Goal: Transaction & Acquisition: Purchase product/service

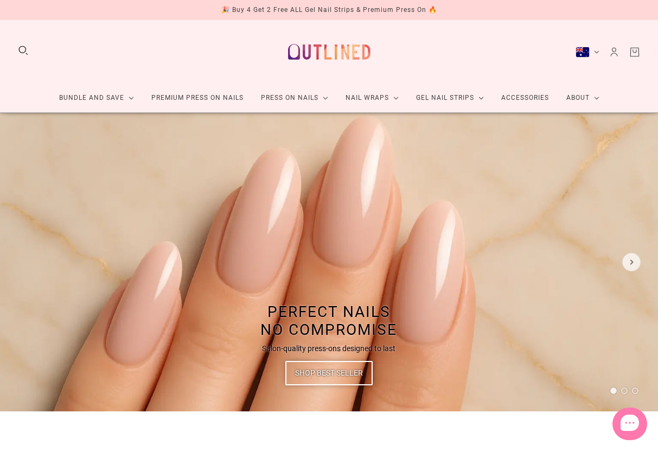
scroll to position [43, 0]
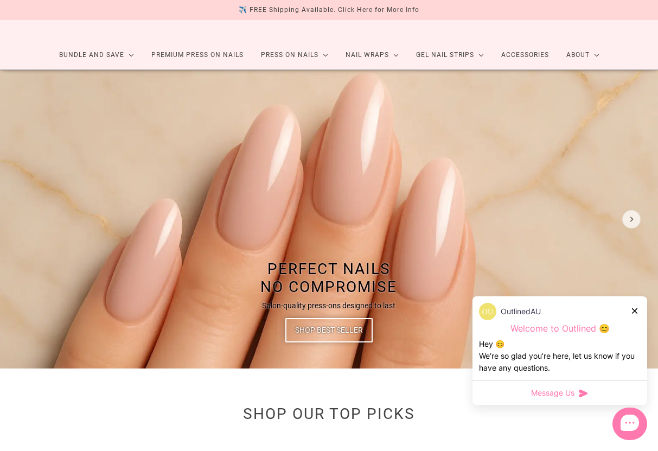
click at [195, 63] on link "Premium Press On Nails" at bounding box center [198, 55] width 110 height 29
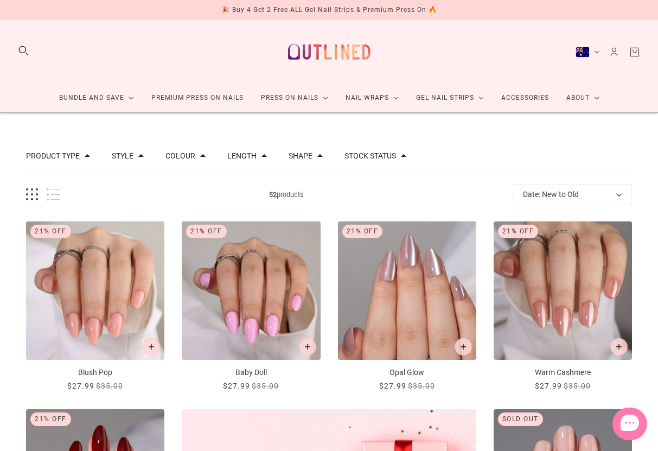
scroll to position [4, 0]
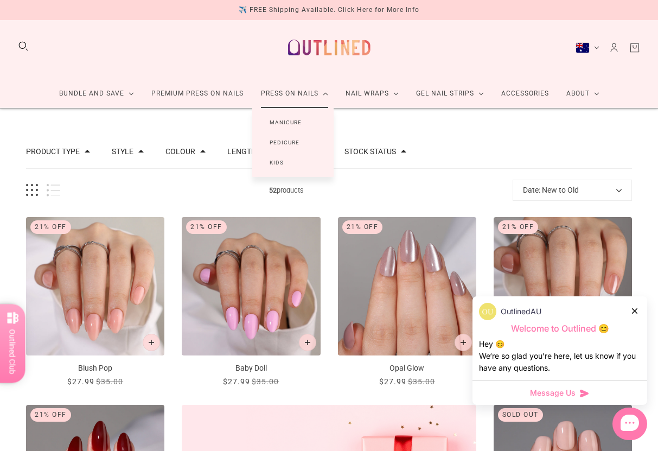
click at [309, 120] on link "Manicure" at bounding box center [285, 122] width 67 height 20
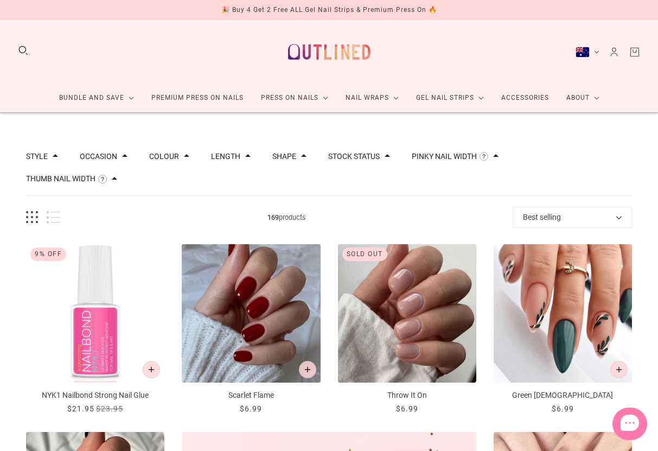
scroll to position [4, 0]
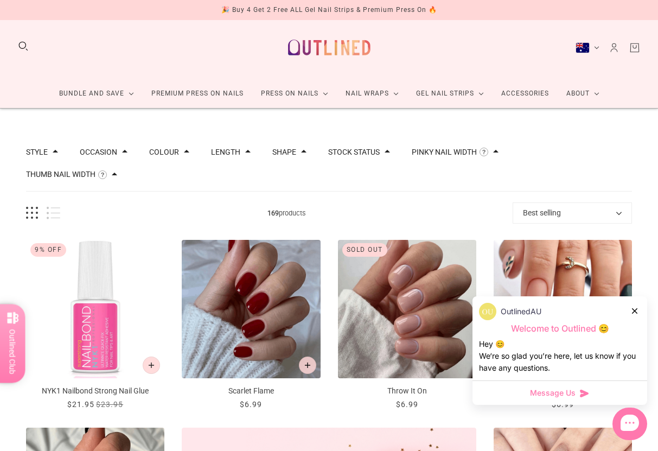
click at [634, 310] on icon at bounding box center [634, 310] width 5 height 5
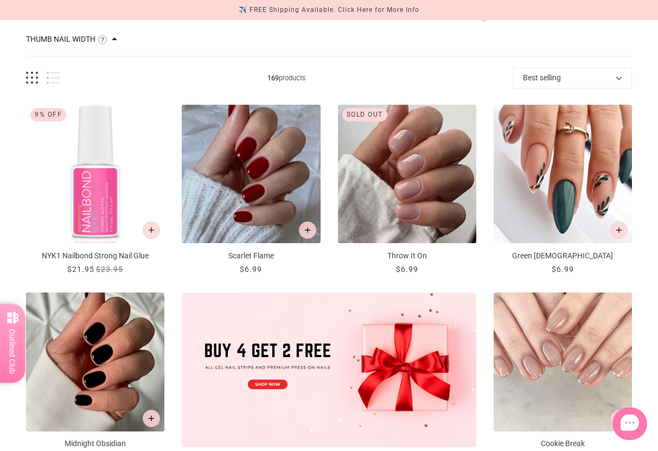
scroll to position [0, 0]
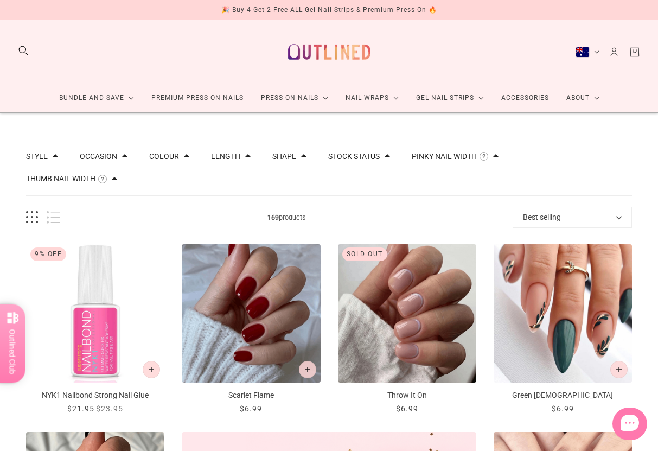
click at [91, 176] on button "Thumb Nail Width" at bounding box center [60, 179] width 69 height 8
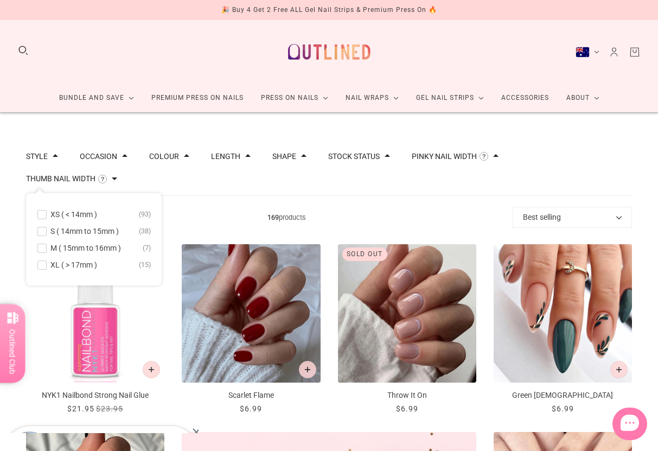
click at [45, 270] on button "XL ( > 17mm ) 15" at bounding box center [94, 264] width 114 height 13
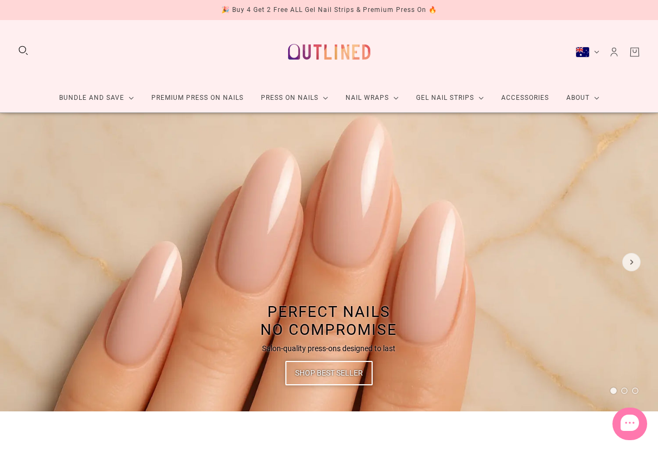
scroll to position [43, 0]
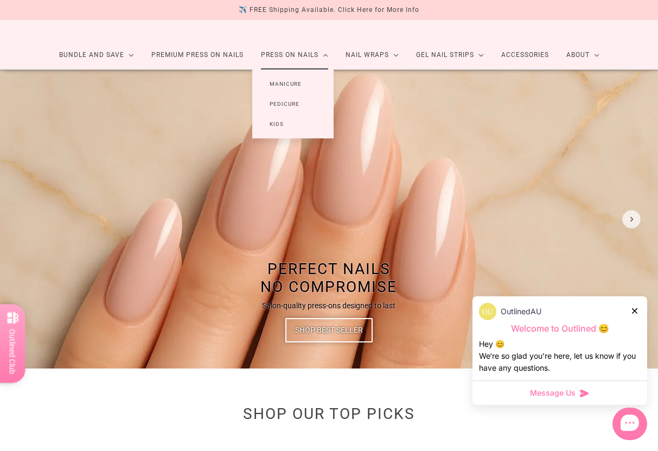
click at [279, 94] on link "Manicure" at bounding box center [285, 84] width 67 height 20
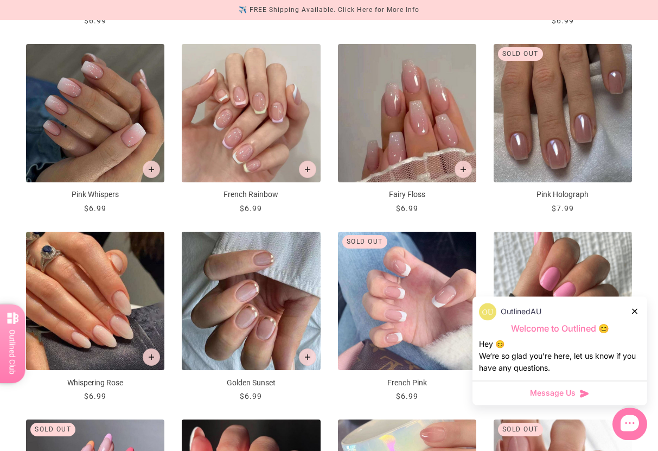
scroll to position [576, 0]
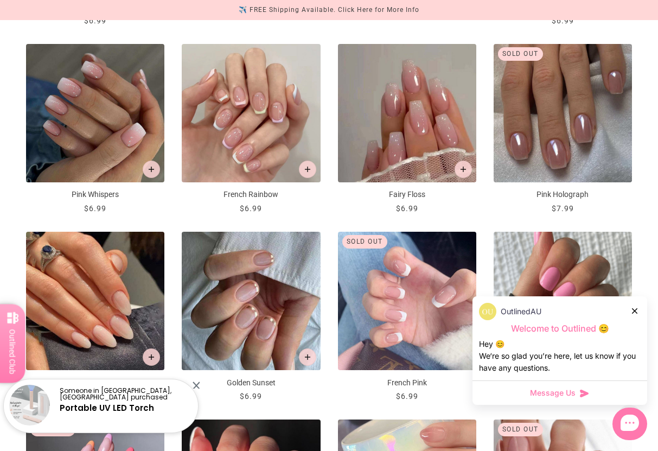
click at [97, 101] on img "Pink Whispers" at bounding box center [95, 113] width 138 height 138
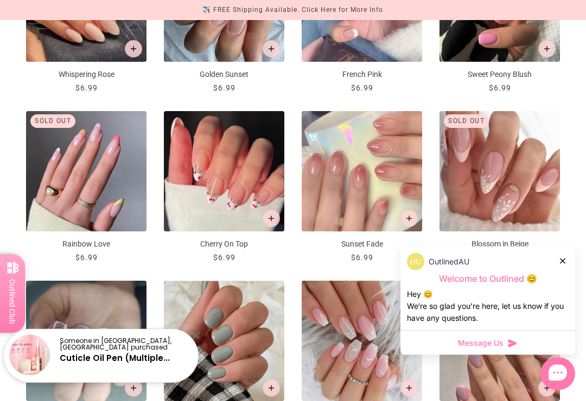
scroll to position [813, 2]
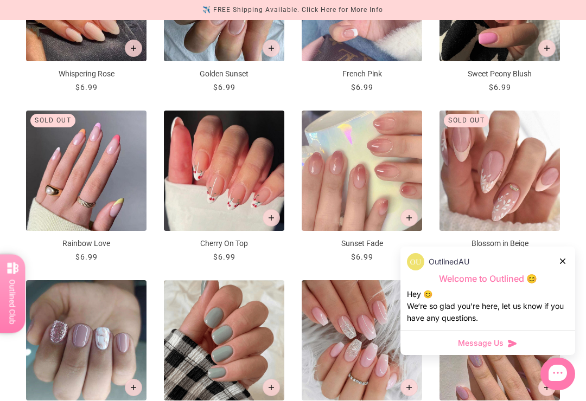
click at [566, 267] on div at bounding box center [563, 260] width 7 height 11
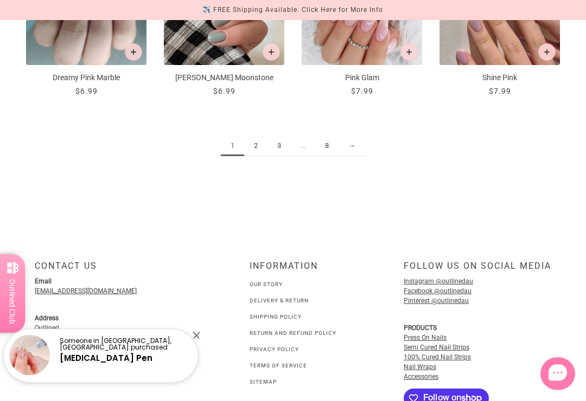
scroll to position [1148, 2]
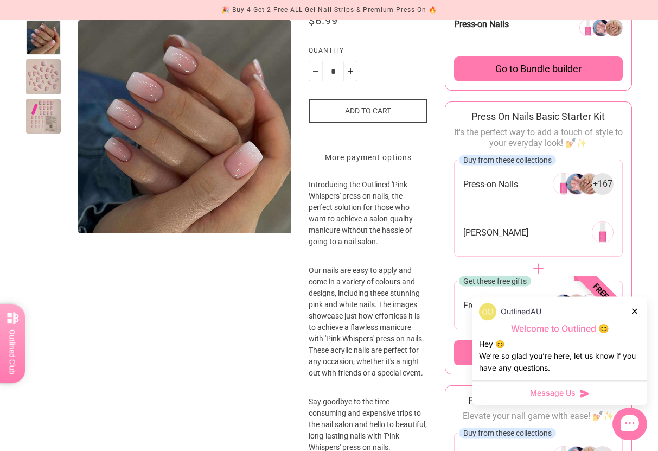
scroll to position [222, 0]
click at [31, 112] on div at bounding box center [43, 116] width 35 height 35
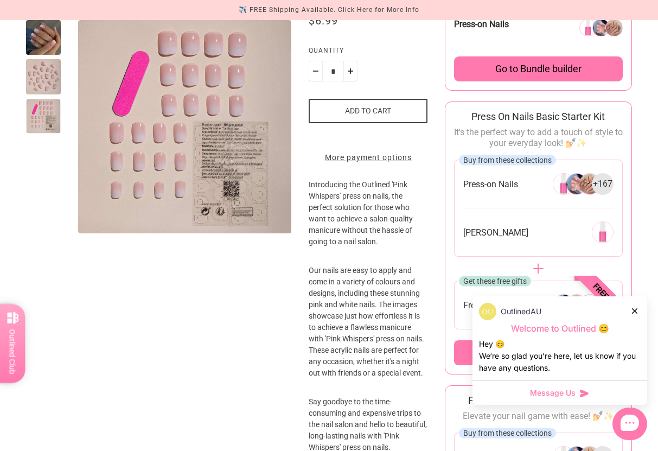
click at [36, 73] on div at bounding box center [43, 76] width 35 height 35
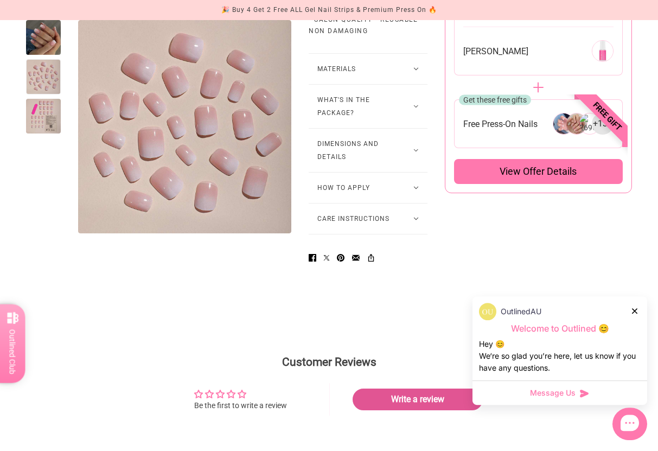
click at [377, 172] on button "Dimensions and Details" at bounding box center [368, 150] width 119 height 43
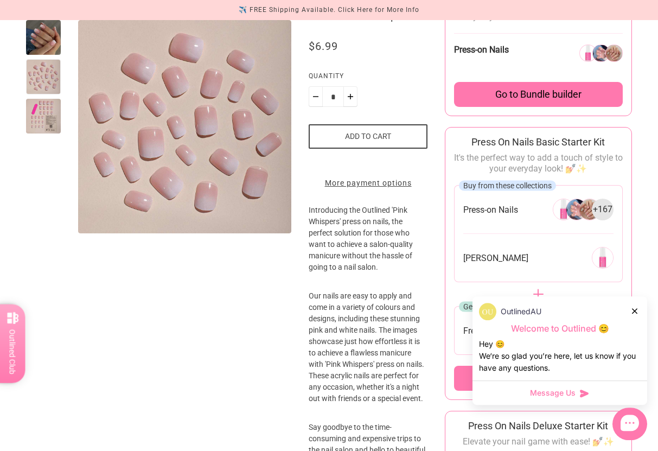
scroll to position [167, 0]
